Goal: Transaction & Acquisition: Purchase product/service

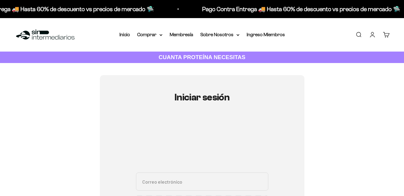
scroll to position [60, 0]
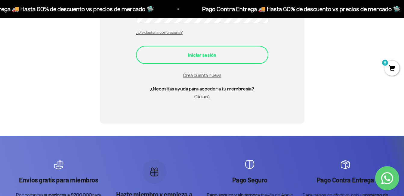
click at [197, 51] on div "Iniciar sesión" at bounding box center [202, 55] width 108 height 8
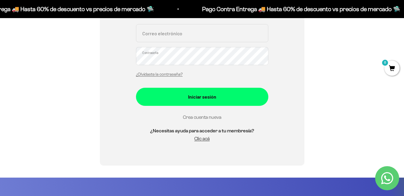
click at [207, 115] on link "Crea cuenta nueva" at bounding box center [202, 116] width 39 height 5
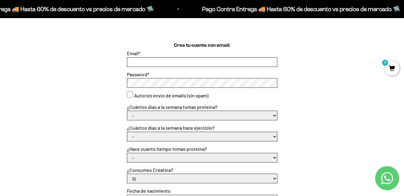
scroll to position [151, 0]
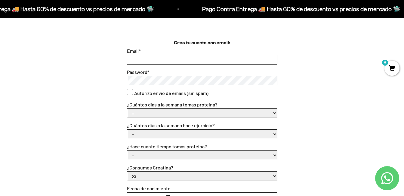
click at [150, 59] on input "Email *" at bounding box center [202, 59] width 150 height 9
click at [154, 127] on label "¿Cuántos días a la semana hace ejercicio?" at bounding box center [171, 125] width 88 height 6
click at [154, 129] on select "- No hago 1 a 2 días 3 a 5 días 6 o 7 días" at bounding box center [202, 133] width 150 height 9
click at [153, 59] on input "voyka22" at bounding box center [202, 59] width 150 height 9
type input "[EMAIL_ADDRESS][DOMAIN_NAME]"
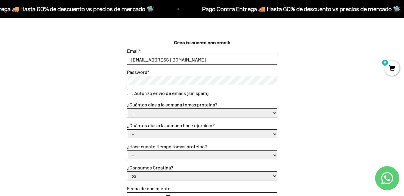
click at [273, 151] on select "- Apenas estoy empezando Menos de 6 meses Más de 6 meses Hace más de un año" at bounding box center [202, 155] width 150 height 9
drag, startPoint x: 216, startPoint y: 101, endPoint x: 216, endPoint y: 97, distance: 3.6
click at [217, 101] on div "¿Cuántos días a la semana tomas proteína? - 1 o 2 3 a 5 6 o 7" at bounding box center [202, 109] width 151 height 17
click at [176, 59] on input "[EMAIL_ADDRESS][DOMAIN_NAME]" at bounding box center [202, 59] width 150 height 9
click at [194, 112] on select "- 1 o 2 3 a 5 6 o 7" at bounding box center [202, 112] width 150 height 9
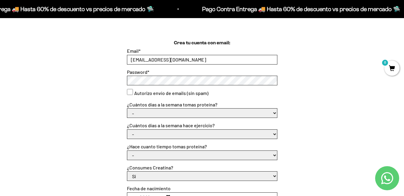
click at [190, 87] on form "Email * voyka22@gmail.com Password * Autorizo envío de emails (sin spam) ¿Cuánt…" at bounding box center [202, 156] width 151 height 218
click at [164, 113] on select "- 1 o 2 3 a 5 6 o 7" at bounding box center [202, 112] width 150 height 9
select select "1 o 2"
click at [127, 108] on select "- 1 o 2 3 a 5 6 o 7" at bounding box center [202, 112] width 150 height 9
click at [147, 132] on select "- No hago 1 a 2 días 3 a 5 días 6 o 7 días" at bounding box center [202, 133] width 150 height 9
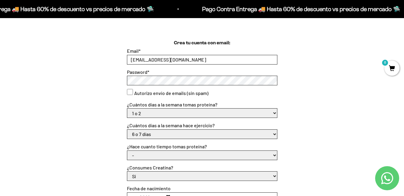
click at [127, 129] on select "- No hago 1 a 2 días 3 a 5 días 6 o 7 días" at bounding box center [202, 133] width 150 height 9
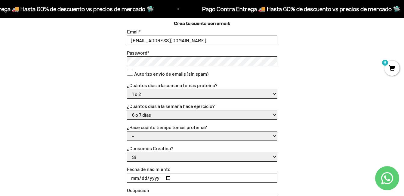
scroll to position [181, 0]
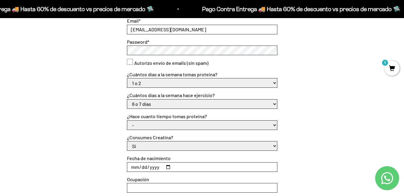
click at [149, 100] on select "- No hago 1 a 2 días 3 a 5 días 6 o 7 días" at bounding box center [202, 103] width 150 height 9
select select "3 a 5 días"
click at [127, 99] on select "- No hago 1 a 2 días 3 a 5 días 6 o 7 días" at bounding box center [202, 103] width 150 height 9
click at [142, 125] on select "- Apenas estoy empezando Menos de 6 meses Más de 6 meses Hace más de un año" at bounding box center [202, 124] width 150 height 9
click at [127, 120] on select "- Apenas estoy empezando Menos de 6 meses Más de 6 meses Hace más de un año" at bounding box center [202, 124] width 150 height 9
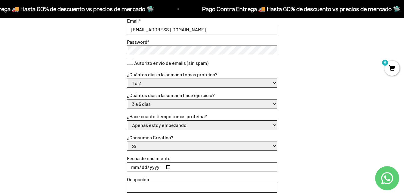
click at [164, 126] on select "- Apenas estoy empezando Menos de 6 meses Más de 6 meses Hace más de un año" at bounding box center [202, 124] width 150 height 9
select select "Hace más de un año"
click at [127, 120] on select "- Apenas estoy empezando Menos de 6 meses Más de 6 meses Hace más de un año" at bounding box center [202, 124] width 150 height 9
click at [166, 146] on select "Si No" at bounding box center [202, 145] width 150 height 9
click at [297, 146] on div "Crea tu cuenta con email: Email * voyka22@gmail.com Password * Autorizo envío d…" at bounding box center [201, 122] width 375 height 226
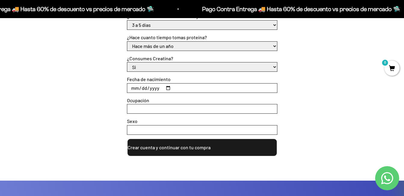
scroll to position [271, 0]
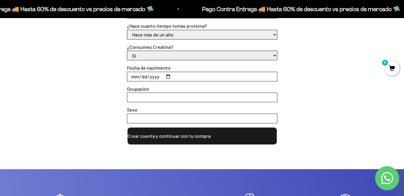
click at [141, 56] on select "Si No" at bounding box center [202, 55] width 150 height 9
select select "No"
click at [127, 51] on select "Si No" at bounding box center [202, 55] width 150 height 9
click at [135, 74] on input "Fecha de nacimiento" at bounding box center [202, 76] width 150 height 9
type input "1981-09-03"
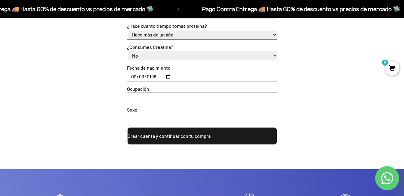
click at [188, 94] on input "Ocupación" at bounding box center [202, 97] width 150 height 9
type input "docente"
click at [193, 116] on input "Sexo" at bounding box center [202, 118] width 150 height 9
type input "femenino"
click at [203, 138] on button "Crear cuenta y continuar con tu compra" at bounding box center [202, 136] width 151 height 18
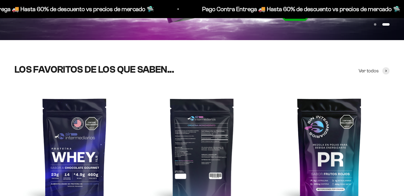
scroll to position [211, 0]
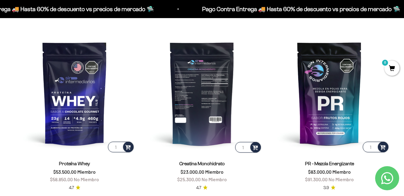
click at [210, 102] on img at bounding box center [202, 93] width 120 height 120
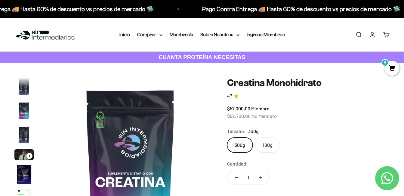
click at [262, 176] on icon "Aumentar cantidad" at bounding box center [260, 176] width 3 height 3
type input "2"
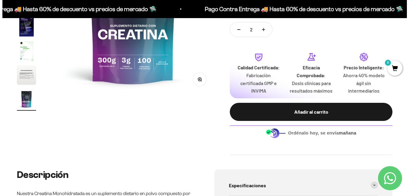
scroll to position [151, 0]
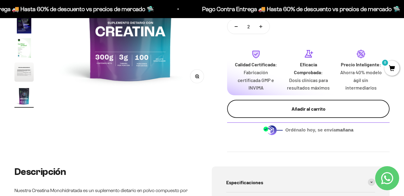
click at [254, 107] on div "Añadir al carrito" at bounding box center [308, 109] width 138 height 8
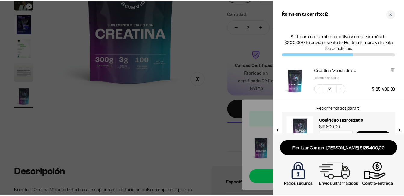
scroll to position [19, 0]
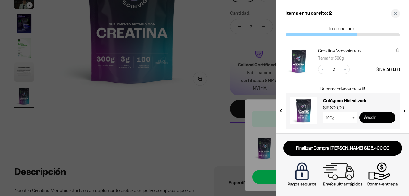
click at [404, 110] on button "next slide / item" at bounding box center [403, 109] width 5 height 36
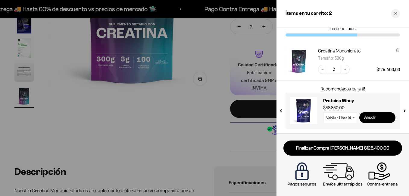
click at [404, 110] on button "next slide / item" at bounding box center [403, 109] width 5 height 36
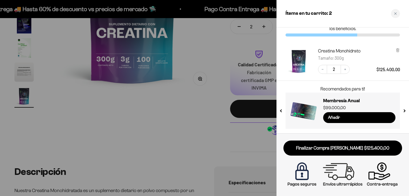
click at [404, 110] on button "next slide / item" at bounding box center [403, 109] width 5 height 36
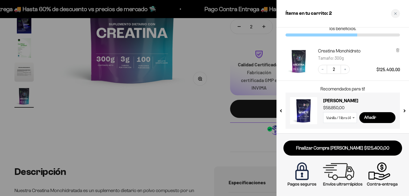
click at [404, 110] on button "next slide / item" at bounding box center [403, 109] width 5 height 36
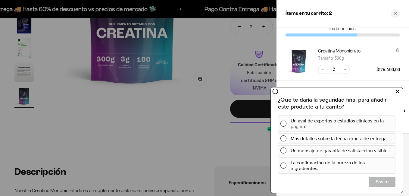
click at [398, 90] on icon at bounding box center [397, 92] width 3 height 8
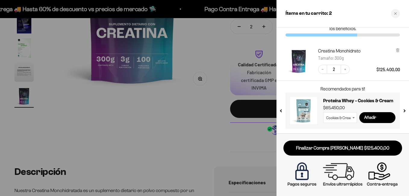
click at [403, 109] on button "next slide / item" at bounding box center [403, 109] width 5 height 36
click at [396, 14] on icon "Close cart" at bounding box center [395, 13] width 3 height 3
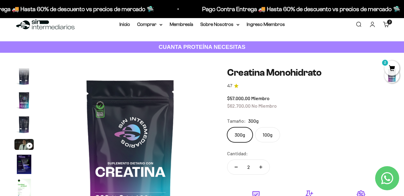
scroll to position [0, 0]
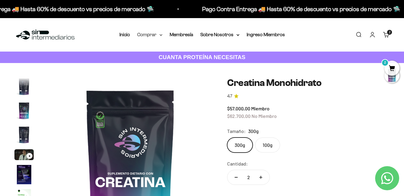
click at [155, 35] on summary "Comprar" at bounding box center [149, 35] width 25 height 8
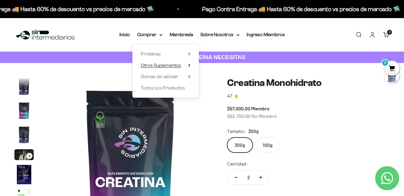
click at [170, 67] on span "Otros Suplementos" at bounding box center [161, 65] width 40 height 5
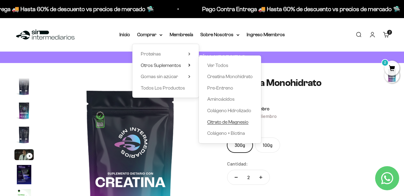
click at [232, 120] on span "Citrato de Magnesio" at bounding box center [227, 121] width 41 height 5
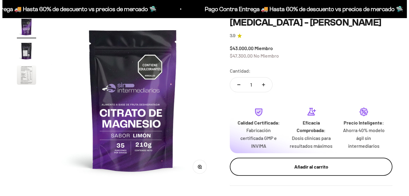
scroll to position [60, 0]
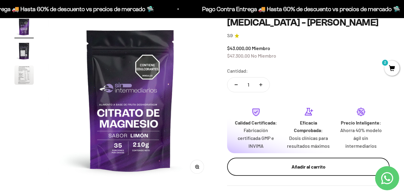
click at [285, 165] on div "Añadir al carrito" at bounding box center [308, 167] width 138 height 8
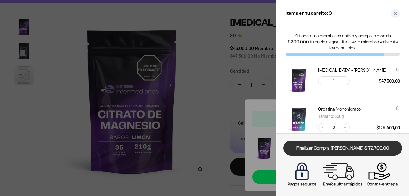
click at [351, 147] on link "Finalizar Compra [PERSON_NAME] $172.700,00" at bounding box center [342, 147] width 119 height 15
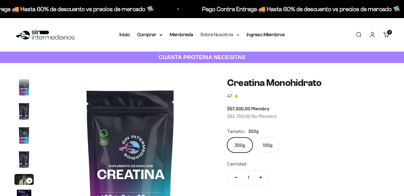
scroll to position [25, 0]
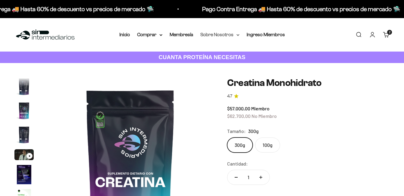
click at [222, 34] on summary "Sobre Nosotros" at bounding box center [219, 35] width 39 height 8
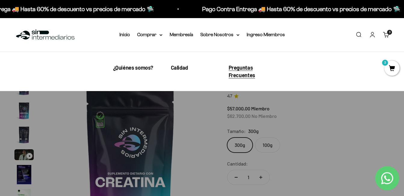
click at [247, 70] on span "Preguntas Frecuentes" at bounding box center [242, 71] width 26 height 14
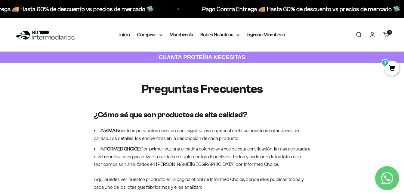
click at [369, 34] on link "Cuenta" at bounding box center [372, 34] width 7 height 7
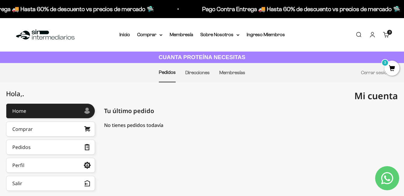
click at [388, 34] on cart-count "3 artículos 3" at bounding box center [389, 32] width 5 height 5
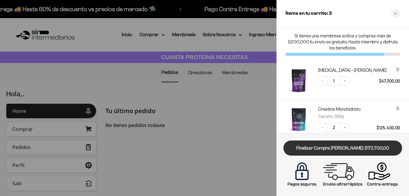
click at [319, 147] on link "Finalizar Compra [PERSON_NAME] $172.700,00" at bounding box center [342, 147] width 119 height 15
